Goal: Task Accomplishment & Management: Use online tool/utility

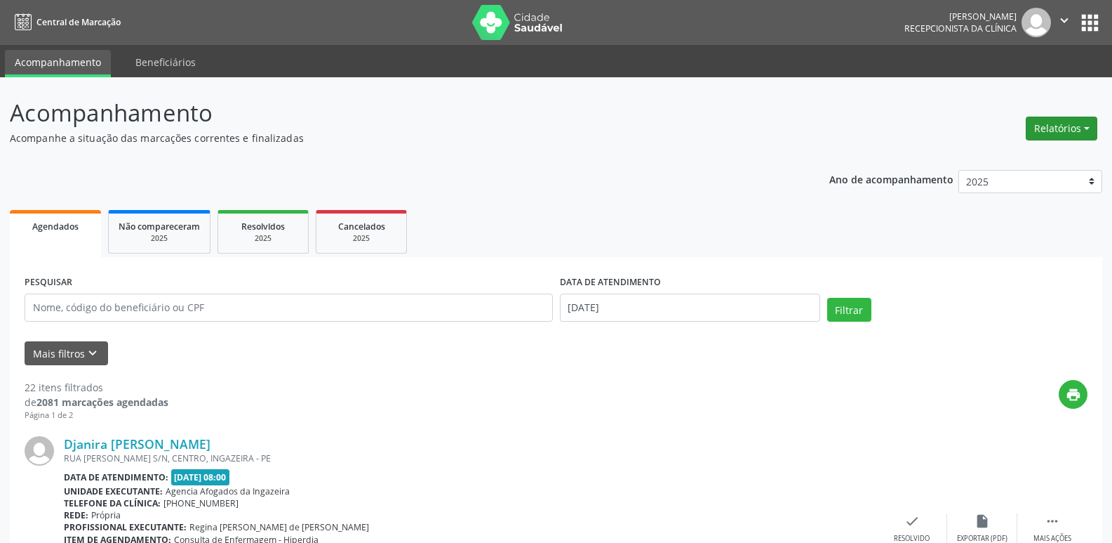
click at [1064, 128] on button "Relatórios" at bounding box center [1062, 129] width 72 height 24
click at [987, 159] on link "Agendamentos" at bounding box center [1022, 159] width 151 height 20
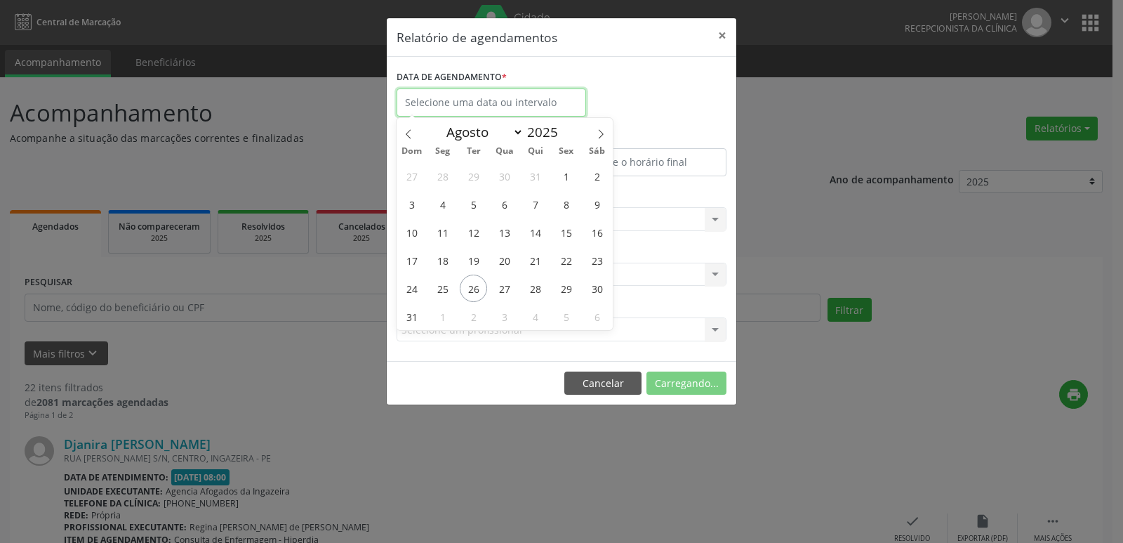
click at [428, 101] on input "text" at bounding box center [491, 102] width 189 height 28
click at [472, 288] on span "26" at bounding box center [473, 287] width 27 height 27
type input "[DATE]"
click at [472, 288] on span "26" at bounding box center [473, 287] width 27 height 27
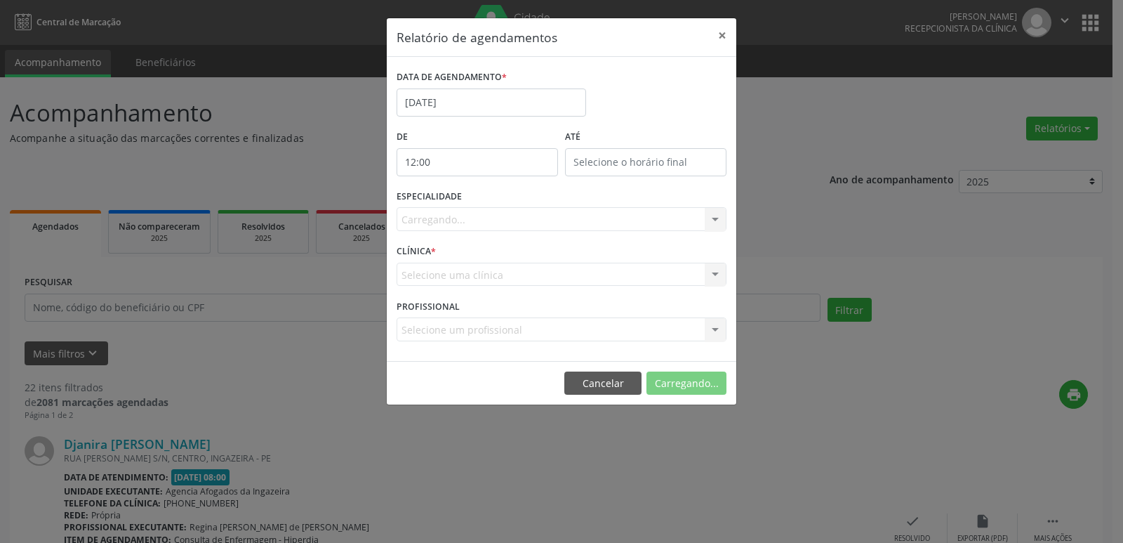
click at [528, 169] on input "12:00" at bounding box center [477, 162] width 161 height 28
click at [496, 202] on span at bounding box center [498, 199] width 10 height 14
type input "11:00"
type input "11"
click at [496, 202] on span at bounding box center [498, 199] width 10 height 14
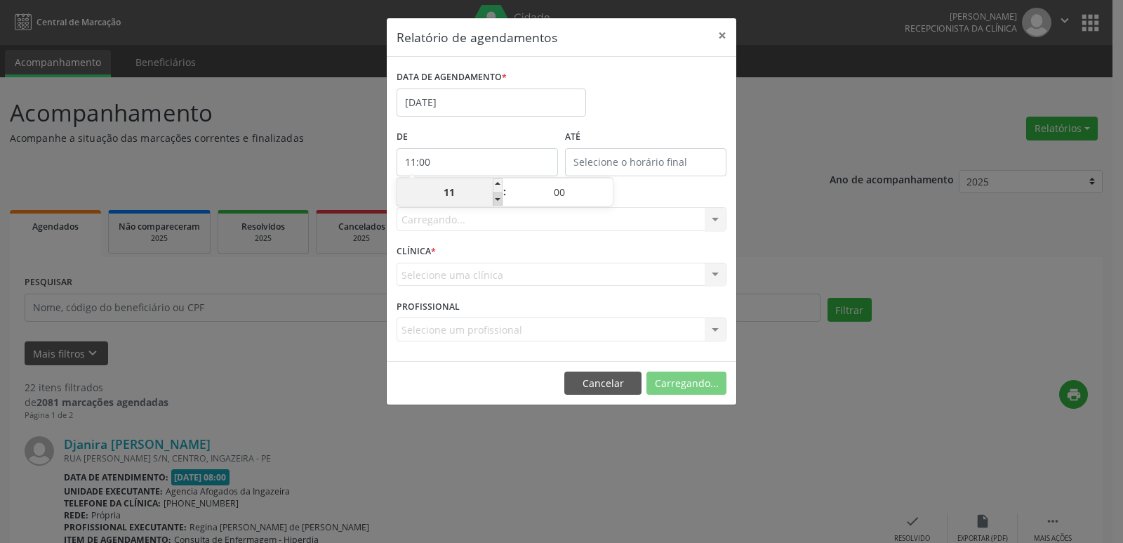
type input "10:00"
type input "10"
click at [496, 202] on span at bounding box center [498, 199] width 10 height 14
type input "09:00"
type input "09"
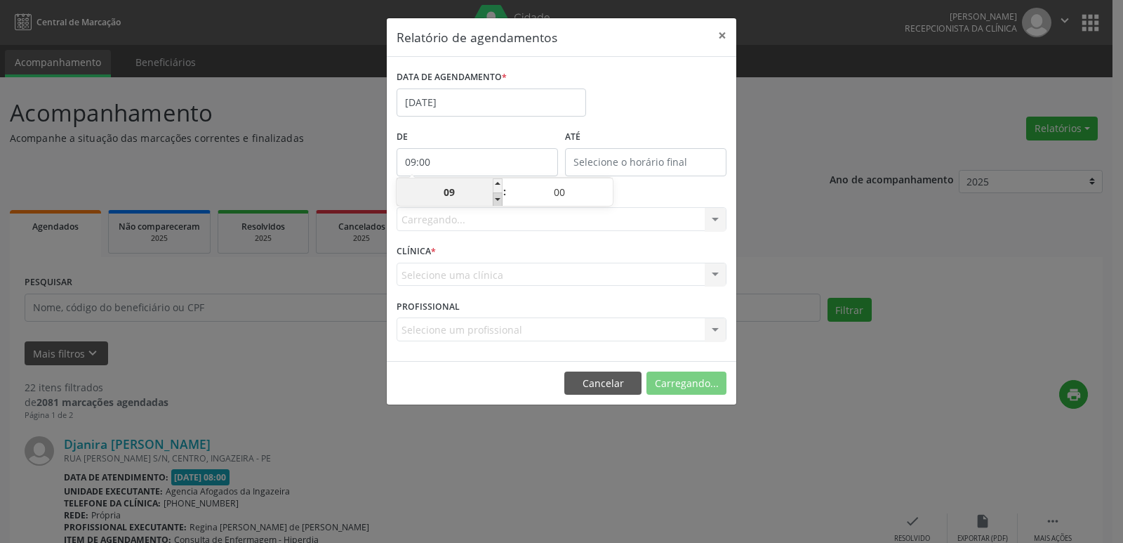
click at [496, 202] on span at bounding box center [498, 199] width 10 height 14
type input "08:00"
type input "08"
click at [662, 186] on div "ESPECIALIDADE Seleciona uma especialidade Todas as especialidades Alergologia A…" at bounding box center [561, 213] width 337 height 55
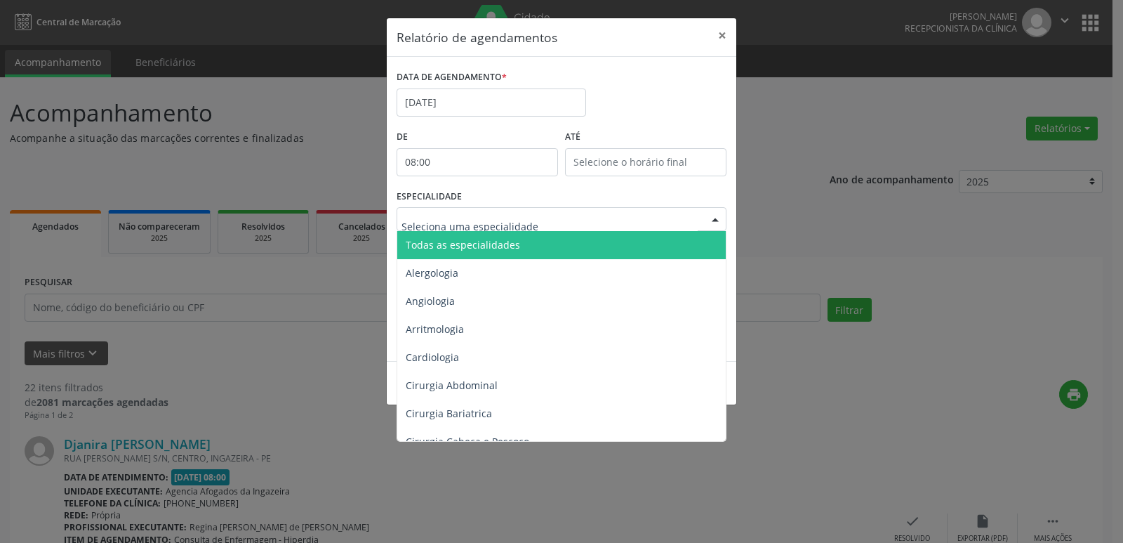
click at [714, 219] on div at bounding box center [715, 220] width 21 height 24
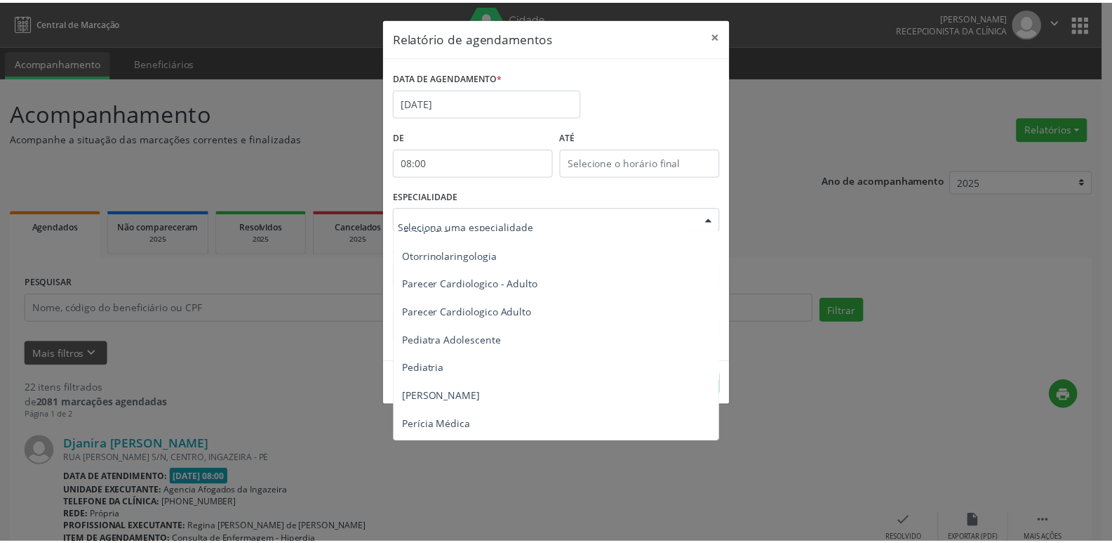
scroll to position [2035, 0]
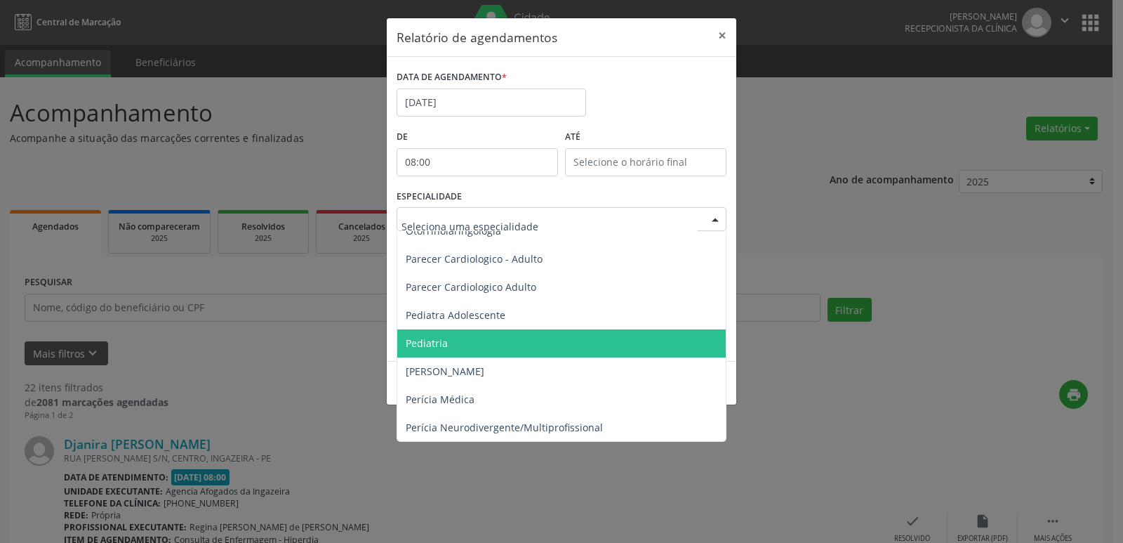
click at [419, 342] on span "Pediatria" at bounding box center [427, 342] width 42 height 13
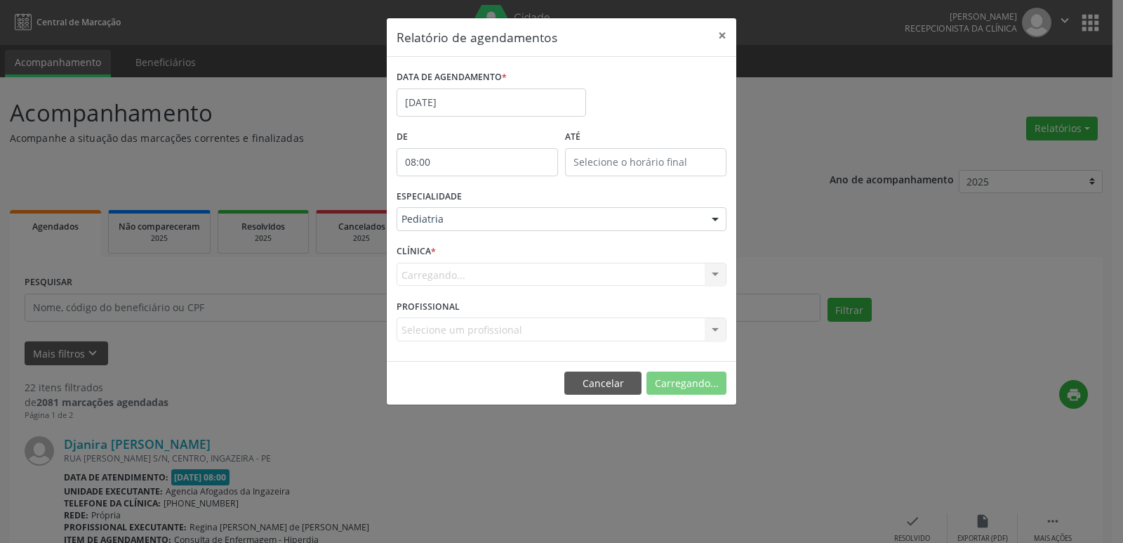
click at [714, 277] on div "Carregando... Nenhum resultado encontrado para: " " Não há nenhuma opção para s…" at bounding box center [562, 274] width 330 height 24
click at [678, 376] on button "Imprimir" at bounding box center [687, 383] width 77 height 24
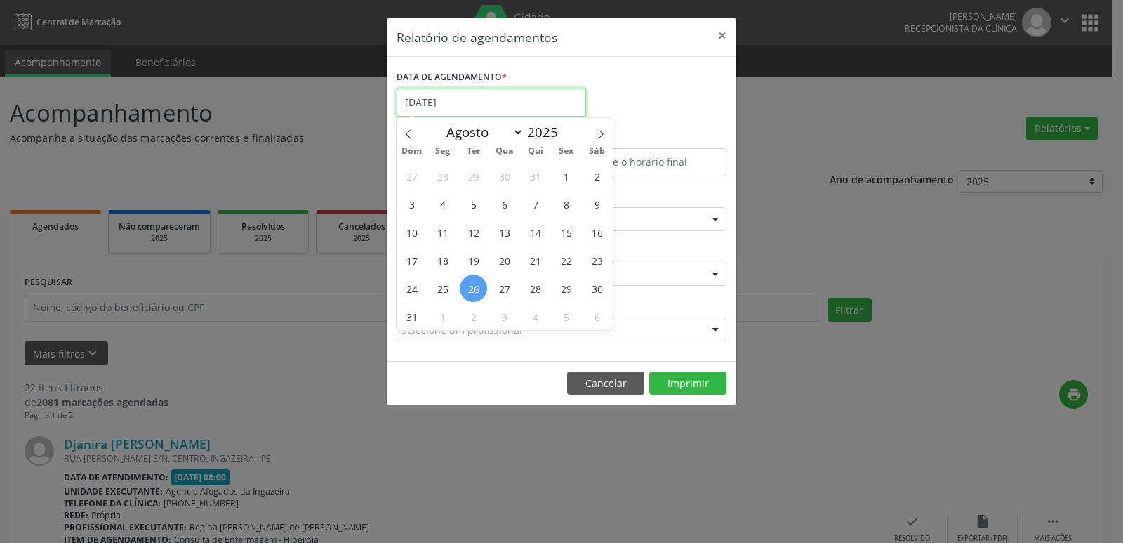
click at [435, 100] on input "[DATE]" at bounding box center [491, 102] width 189 height 28
click at [505, 287] on span "27" at bounding box center [504, 287] width 27 height 27
type input "[DATE]"
click at [505, 287] on span "27" at bounding box center [504, 287] width 27 height 27
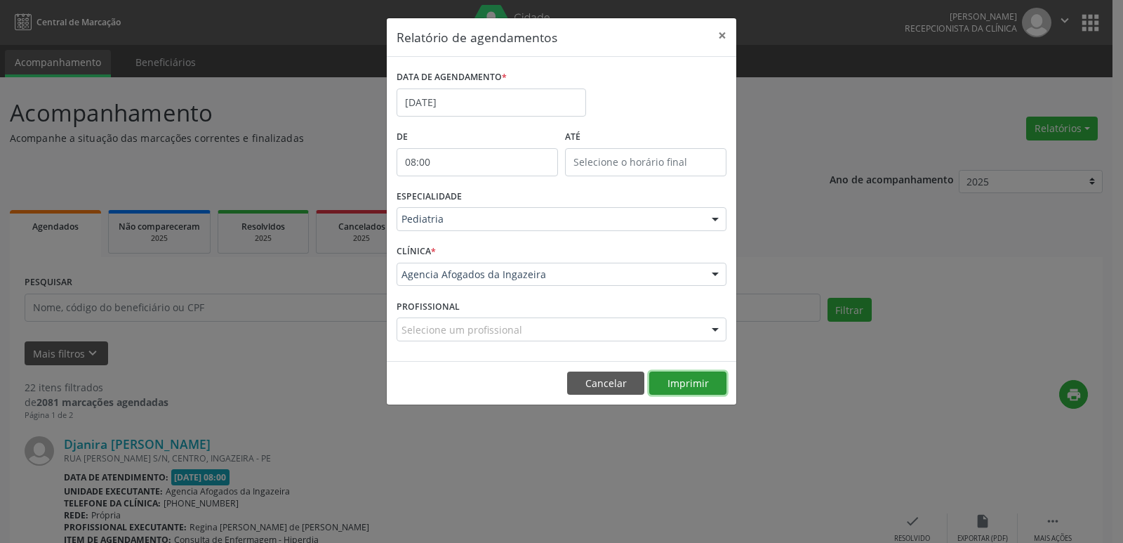
click at [689, 383] on button "Imprimir" at bounding box center [687, 383] width 77 height 24
click at [724, 34] on button "×" at bounding box center [722, 35] width 28 height 34
